Goal: Obtain resource: Obtain resource

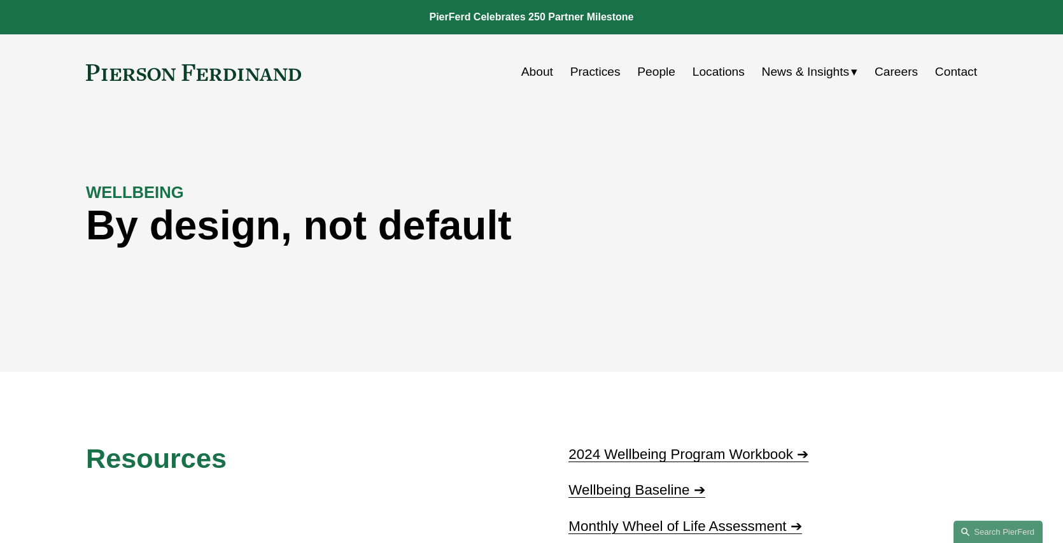
click at [117, 195] on strong "WELLBEING" at bounding box center [135, 192] width 98 height 18
click at [600, 454] on span "2024 Wellbeing Program Workbook ➔" at bounding box center [688, 454] width 240 height 16
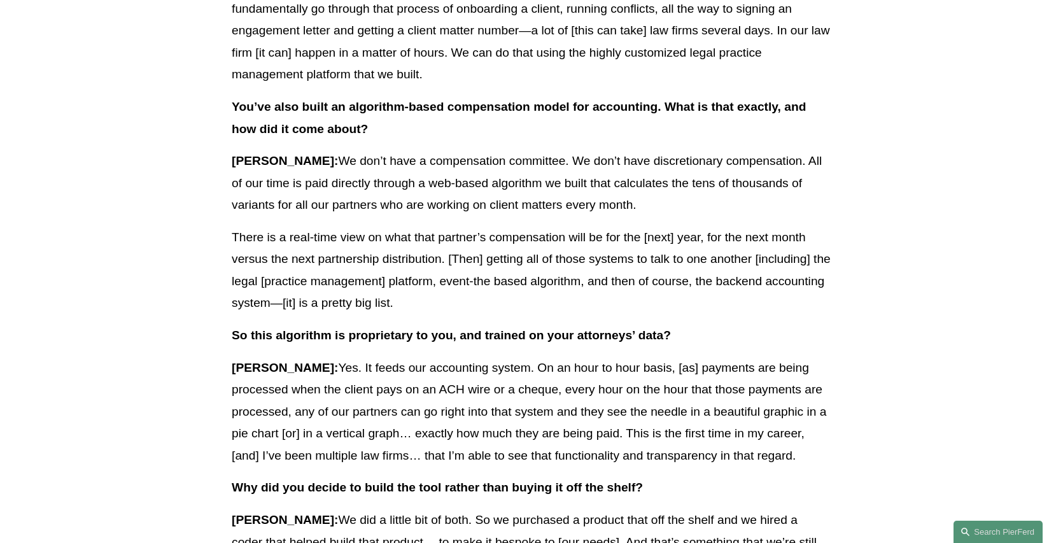
scroll to position [1918, 0]
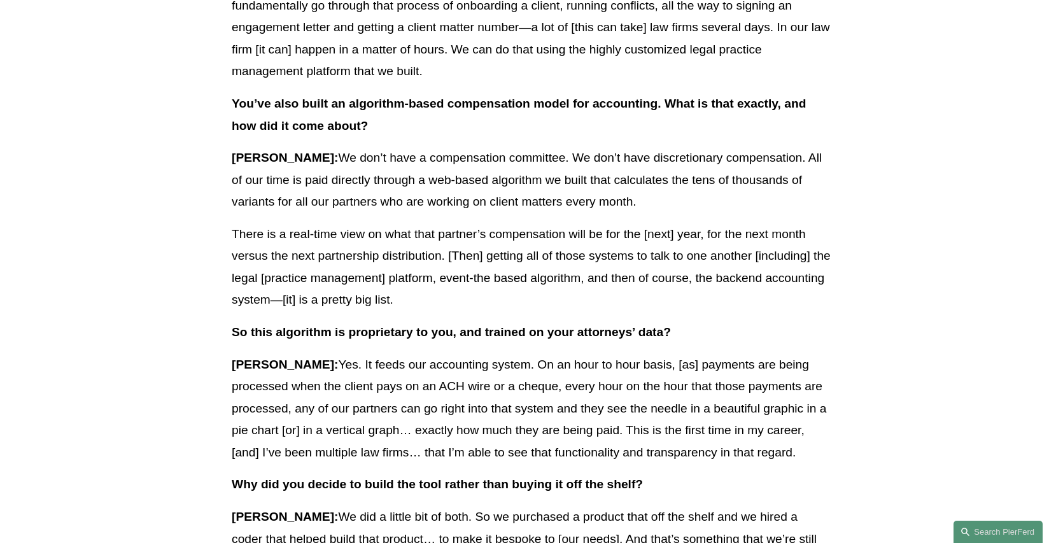
click at [328, 147] on p "[PERSON_NAME]: We don’t have a compensation committee. We don’t have discretion…" at bounding box center [532, 180] width 600 height 66
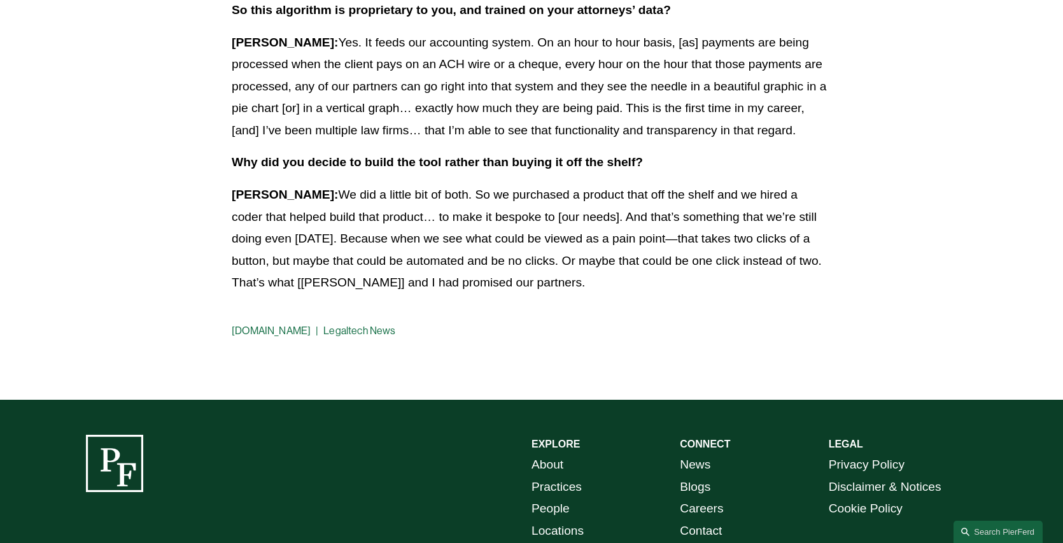
scroll to position [2250, 0]
